Goal: Information Seeking & Learning: Learn about a topic

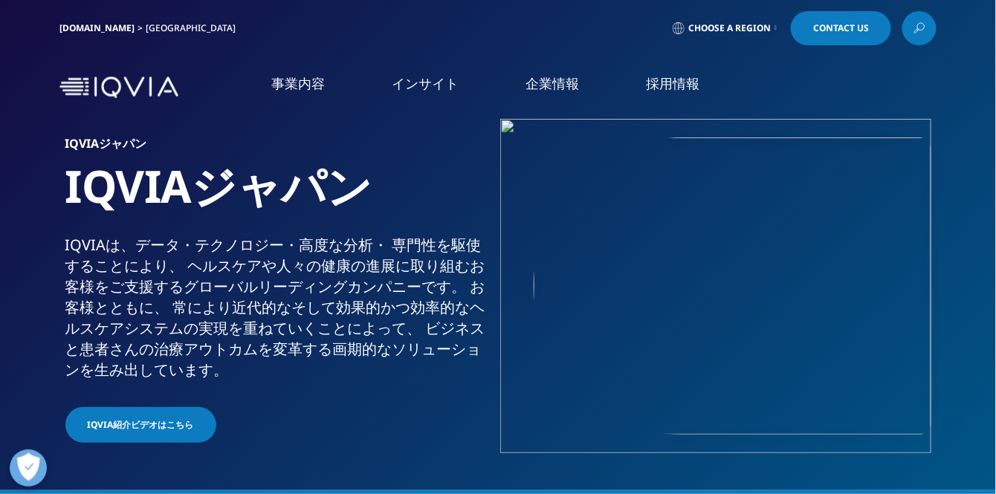
click at [678, 82] on link "採用情報" at bounding box center [672, 83] width 53 height 19
click at [90, 194] on link "IQVIAグループ" at bounding box center [184, 191] width 325 height 17
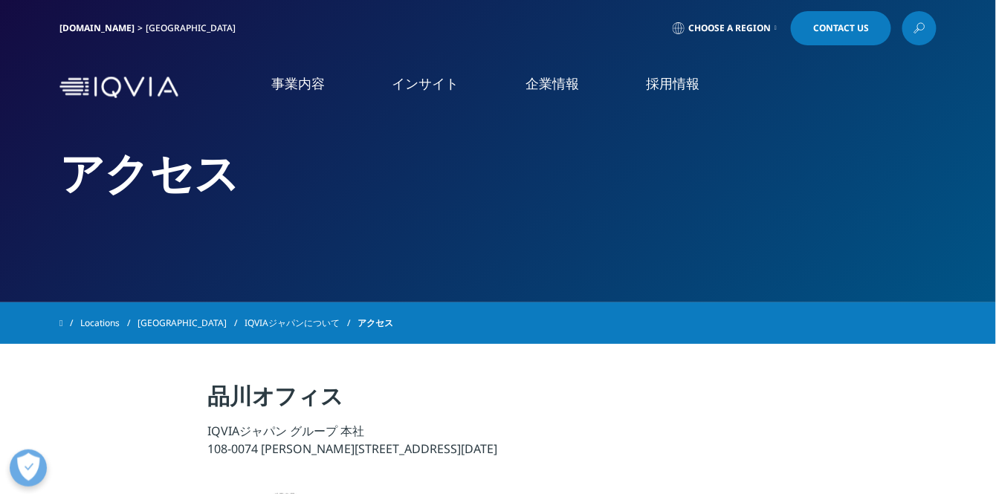
click at [542, 86] on link "企業情報" at bounding box center [551, 83] width 53 height 19
drag, startPoint x: 193, startPoint y: 91, endPoint x: 87, endPoint y: 88, distance: 106.3
click at [87, 88] on div "事業内容 事業内容 医薬品・医療機器 臨床開発 Clinical Development in [GEOGRAPHIC_DATA] 市場データ" at bounding box center [497, 87] width 877 height 71
click at [146, 25] on div "[GEOGRAPHIC_DATA]" at bounding box center [194, 28] width 96 height 12
drag, startPoint x: 52, startPoint y: 25, endPoint x: 85, endPoint y: 32, distance: 33.5
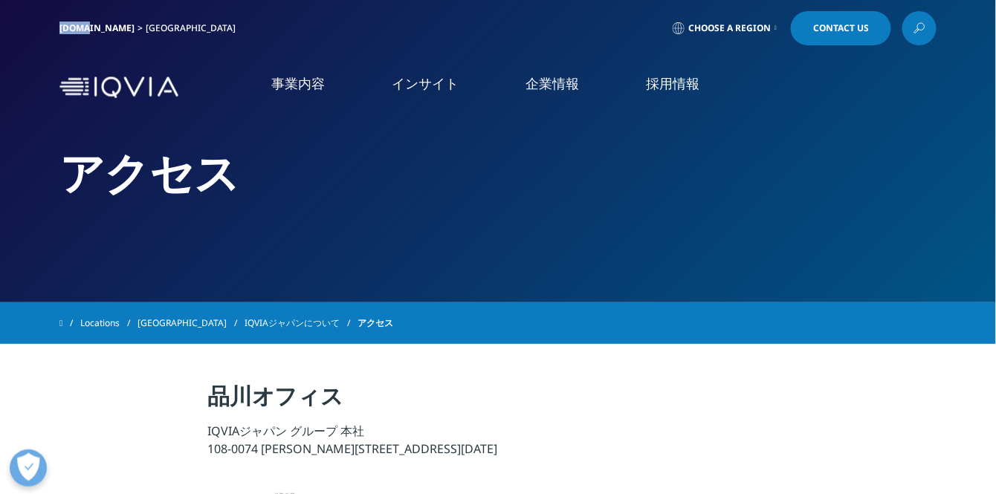
click at [85, 32] on div "[DOMAIN_NAME] [GEOGRAPHIC_DATA] Choose a Region Contact Us" at bounding box center [498, 28] width 996 height 56
click at [569, 101] on li "企業情報 企業情報 概要 IQVIA Connected Intelligence アクセス 社会貢献活動 お知らせ 個人情報保護方針 品質・情報セキュリティ…" at bounding box center [552, 98] width 120 height 48
click at [137, 201] on link "医薬品・医療機器 臨床開発" at bounding box center [105, 200] width 137 height 16
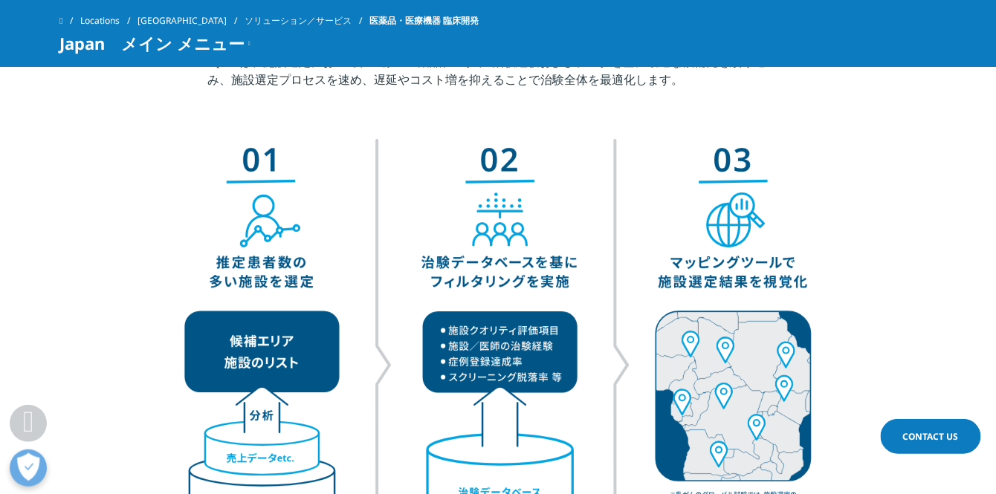
scroll to position [1609, 0]
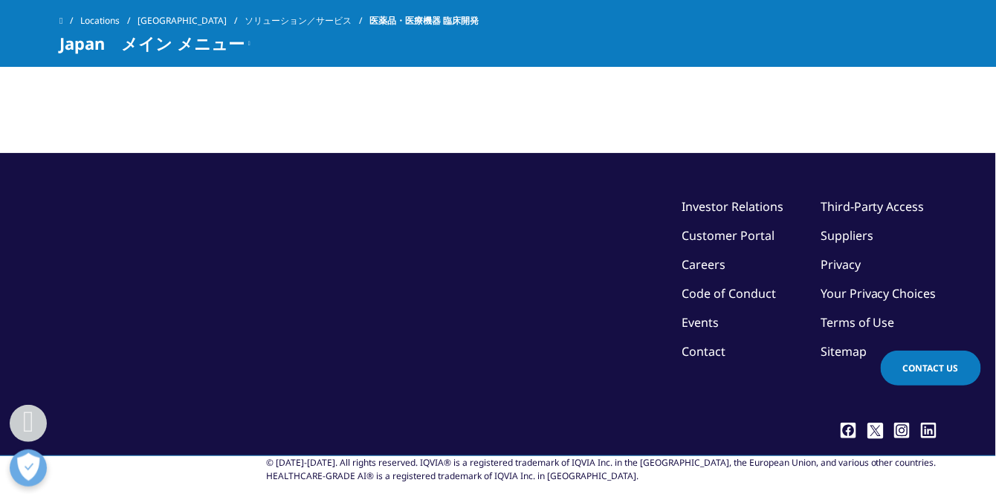
scroll to position [6465, 0]
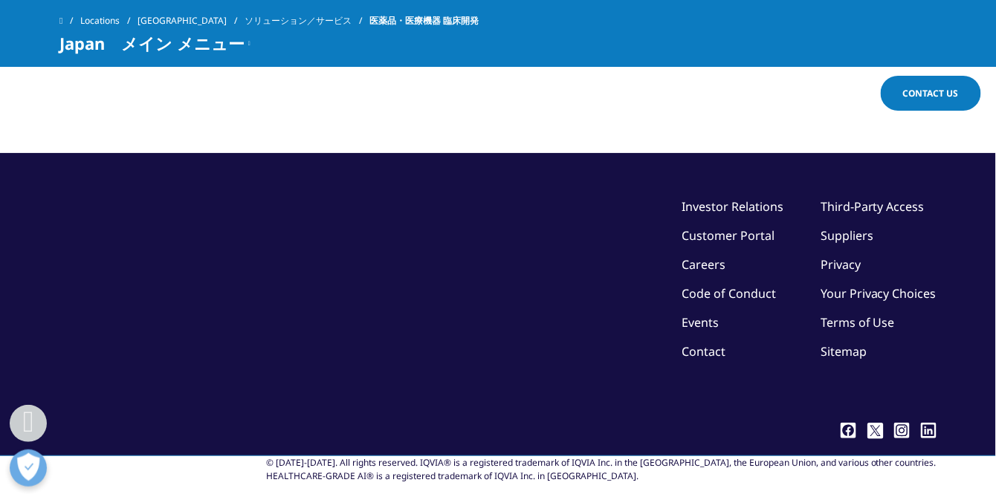
click at [693, 314] on link "Events" at bounding box center [699, 322] width 37 height 16
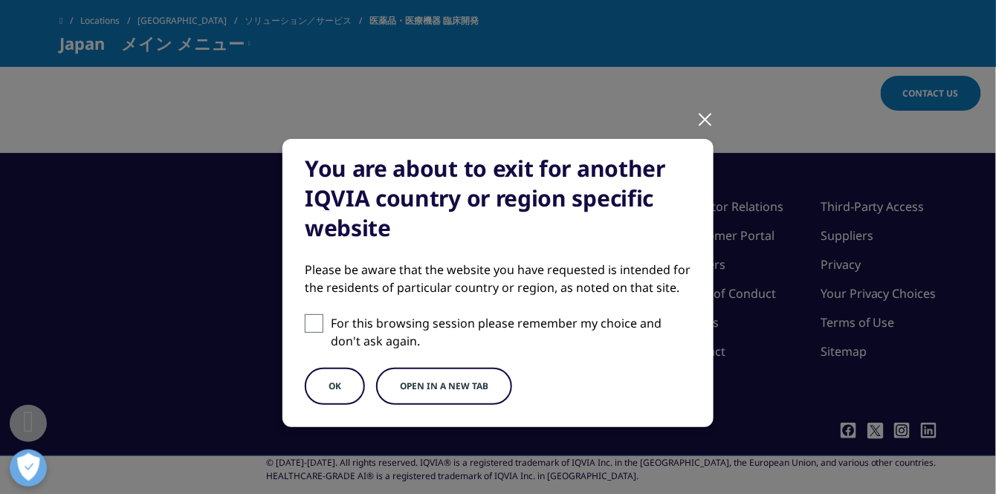
click at [706, 119] on div at bounding box center [704, 118] width 17 height 41
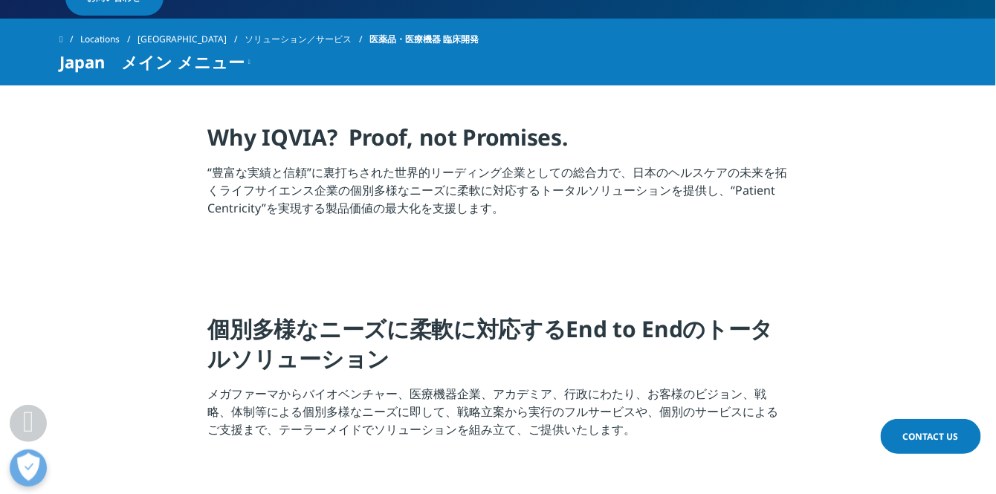
scroll to position [27, 0]
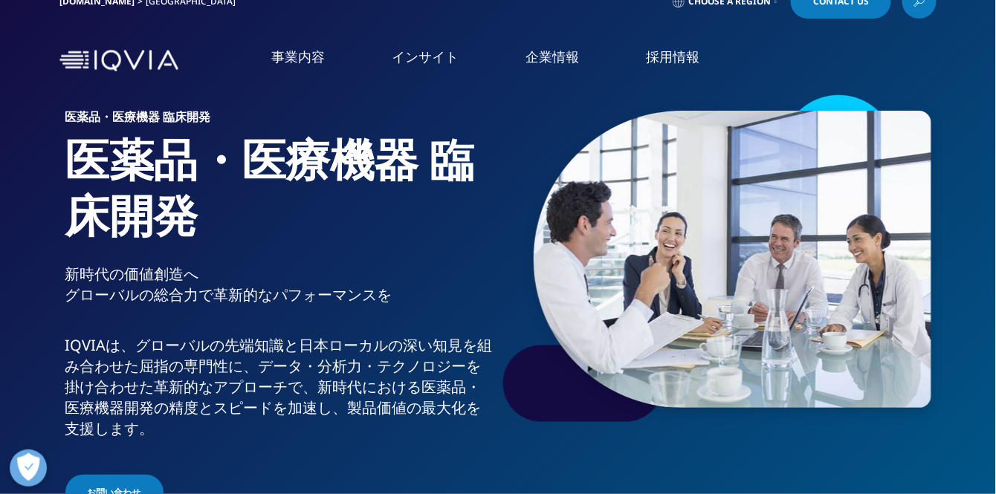
click at [33, 223] on p "医療・ヘルスケアの発展に貢献することを目的として発信している調査・論文・レポート情報です。" at bounding box center [124, 192] width 205 height 65
click at [31, 228] on link "概要" at bounding box center [137, 230] width 230 height 13
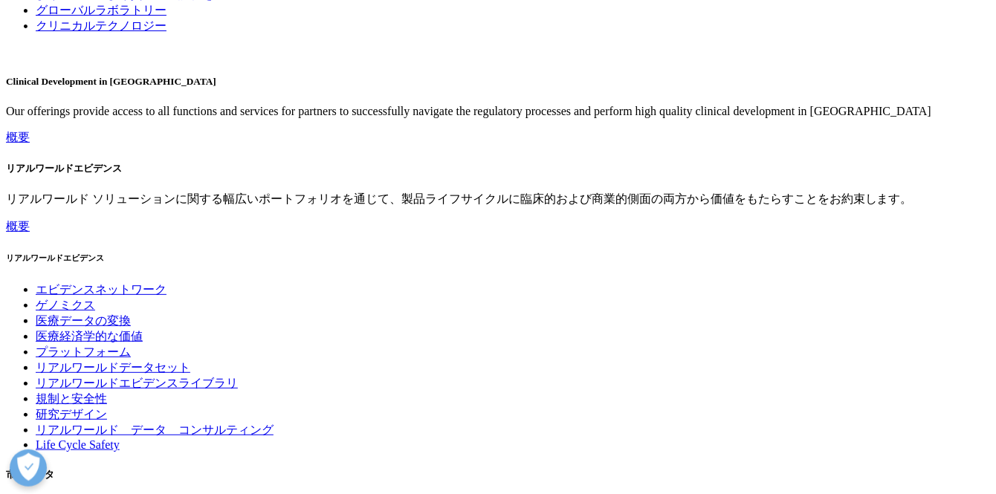
scroll to position [1981, 0]
